Goal: Task Accomplishment & Management: Use online tool/utility

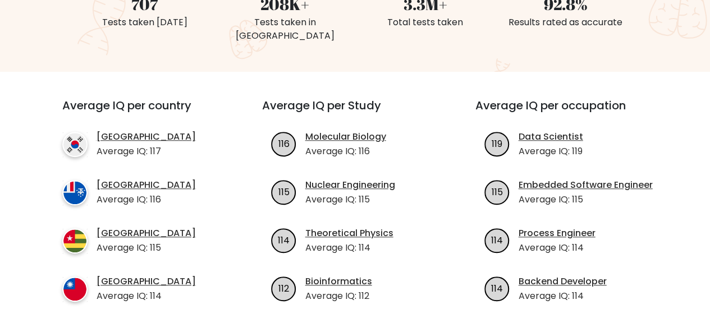
scroll to position [112, 0]
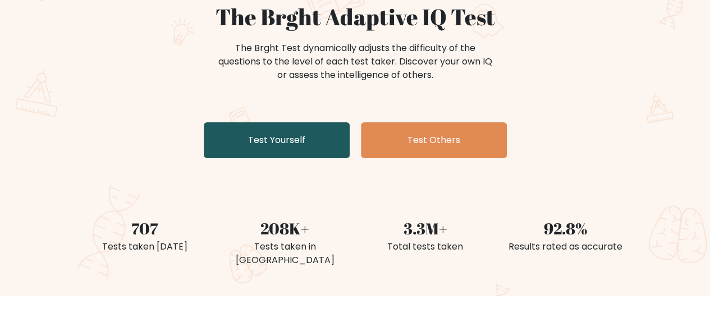
click at [293, 141] on link "Test Yourself" at bounding box center [277, 140] width 146 height 36
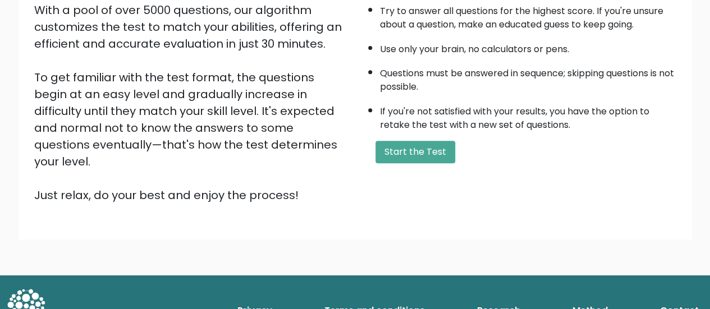
scroll to position [204, 0]
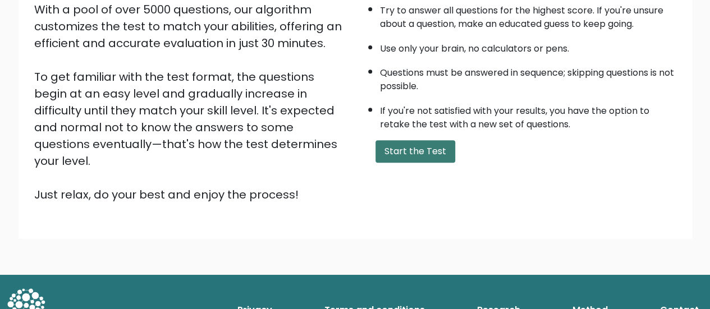
click at [395, 151] on button "Start the Test" at bounding box center [415, 151] width 80 height 22
